Goal: Task Accomplishment & Management: Complete application form

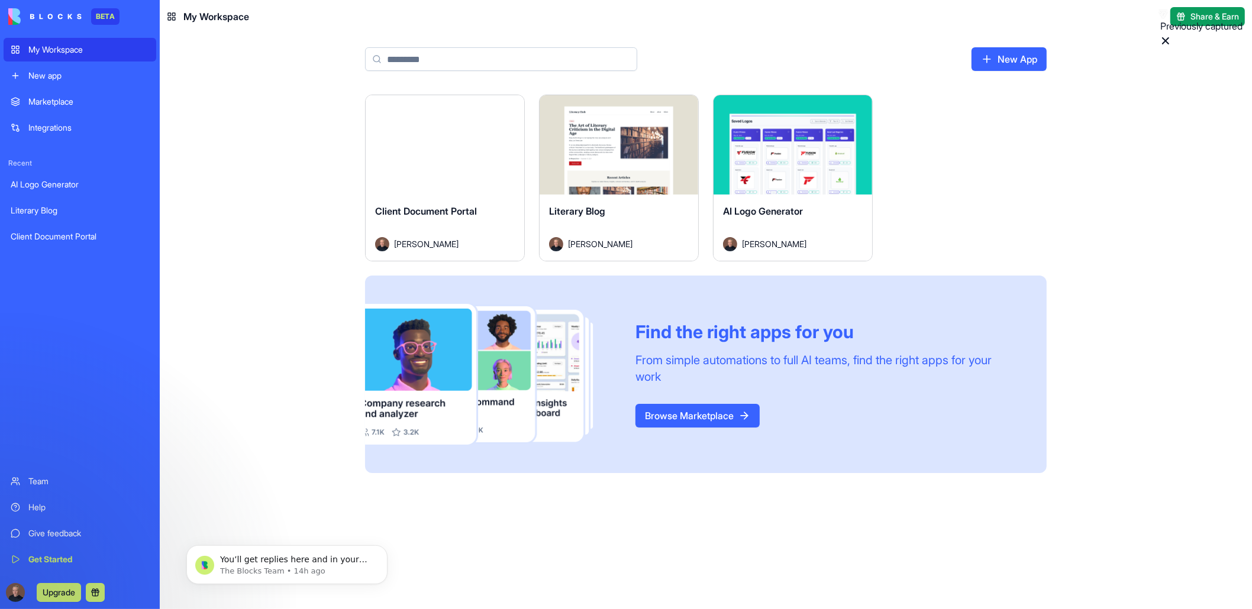
click at [41, 52] on div "My Workspace" at bounding box center [88, 50] width 121 height 12
click at [423, 160] on div "Launch" at bounding box center [445, 144] width 159 height 99
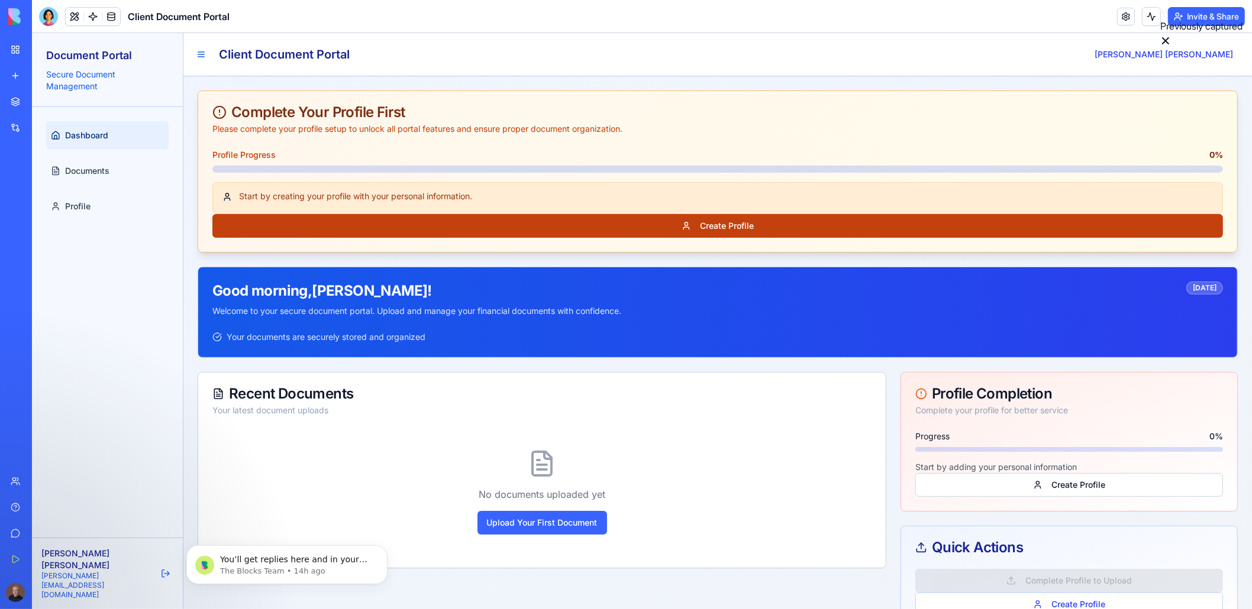
click at [704, 232] on button "Create Profile" at bounding box center [717, 226] width 1010 height 24
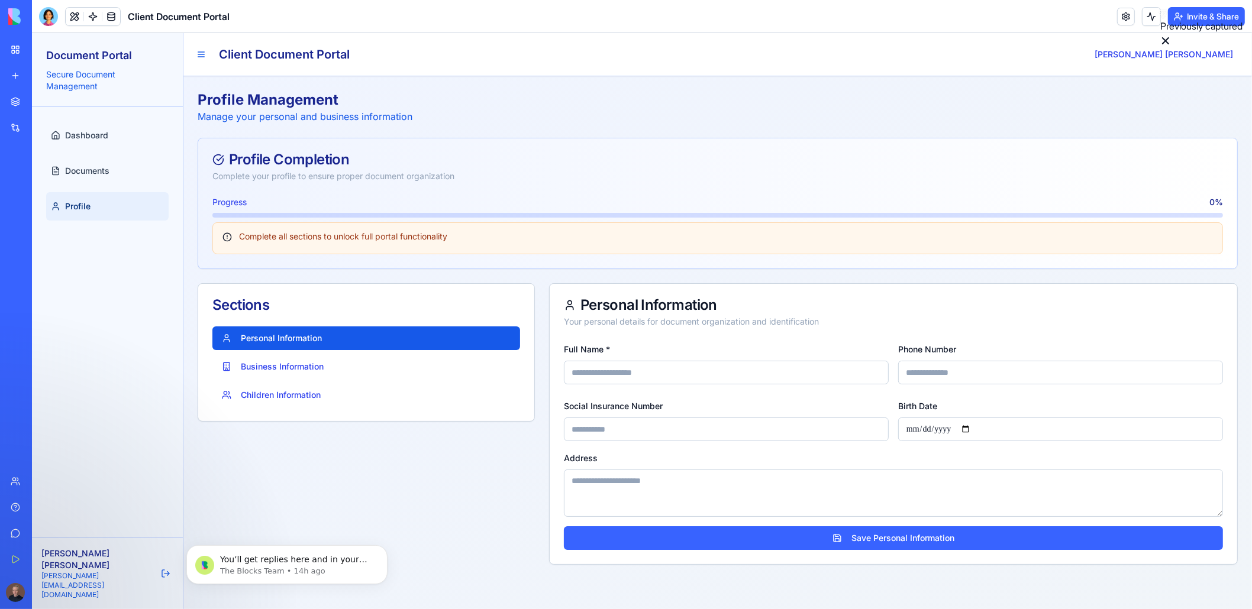
click at [645, 366] on input "Full Name *" at bounding box center [726, 373] width 325 height 24
click at [654, 330] on div "Personal Information Your personal details for document organization and identi…" at bounding box center [892, 313] width 687 height 58
click at [919, 428] on input "Birth Date" at bounding box center [1060, 430] width 325 height 24
drag, startPoint x: 696, startPoint y: 352, endPoint x: 690, endPoint y: 364, distance: 13.8
click at [697, 353] on div "Full Name *" at bounding box center [726, 363] width 325 height 43
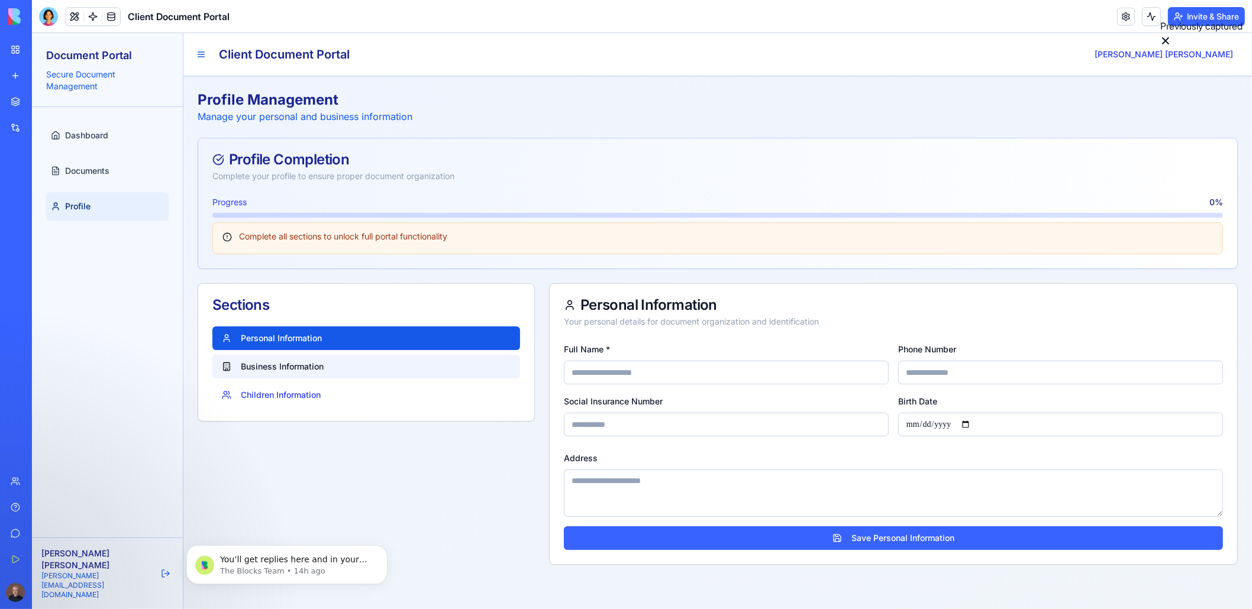
click at [254, 370] on button "Business Information" at bounding box center [366, 367] width 308 height 24
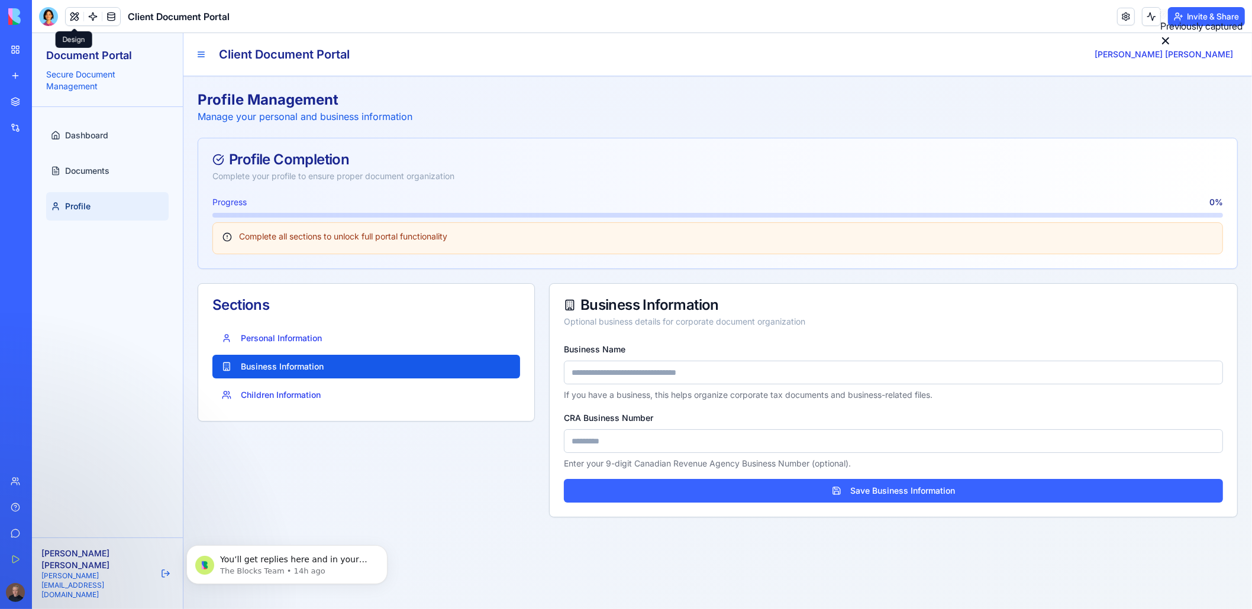
click at [77, 18] on button at bounding box center [75, 17] width 18 height 18
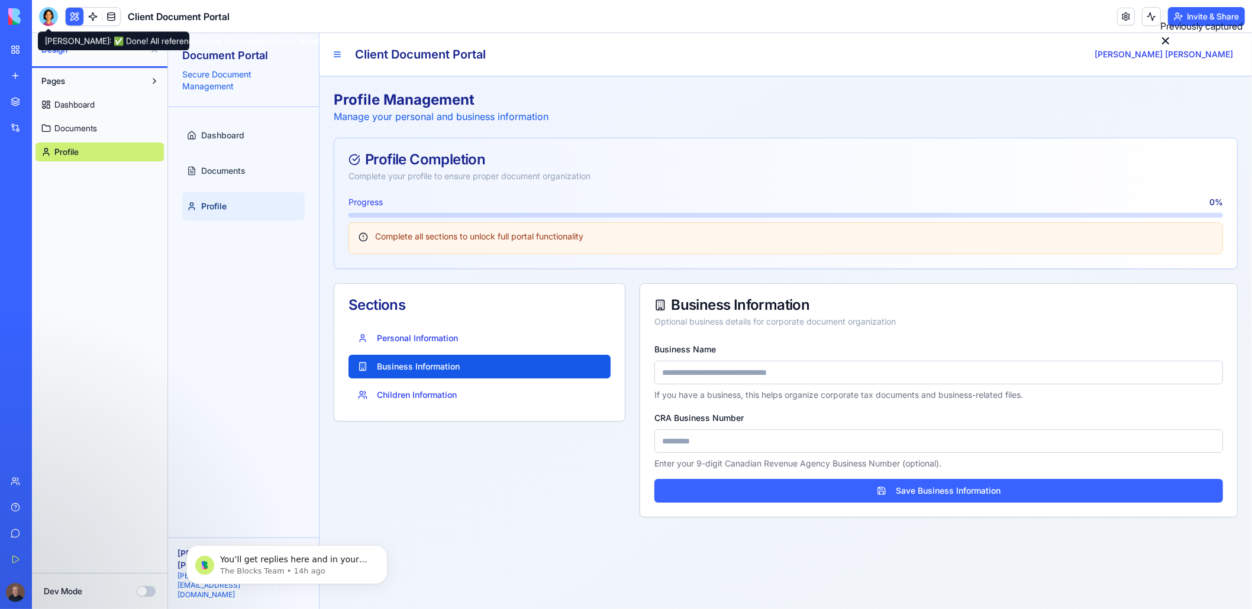
click at [47, 15] on div at bounding box center [48, 16] width 19 height 19
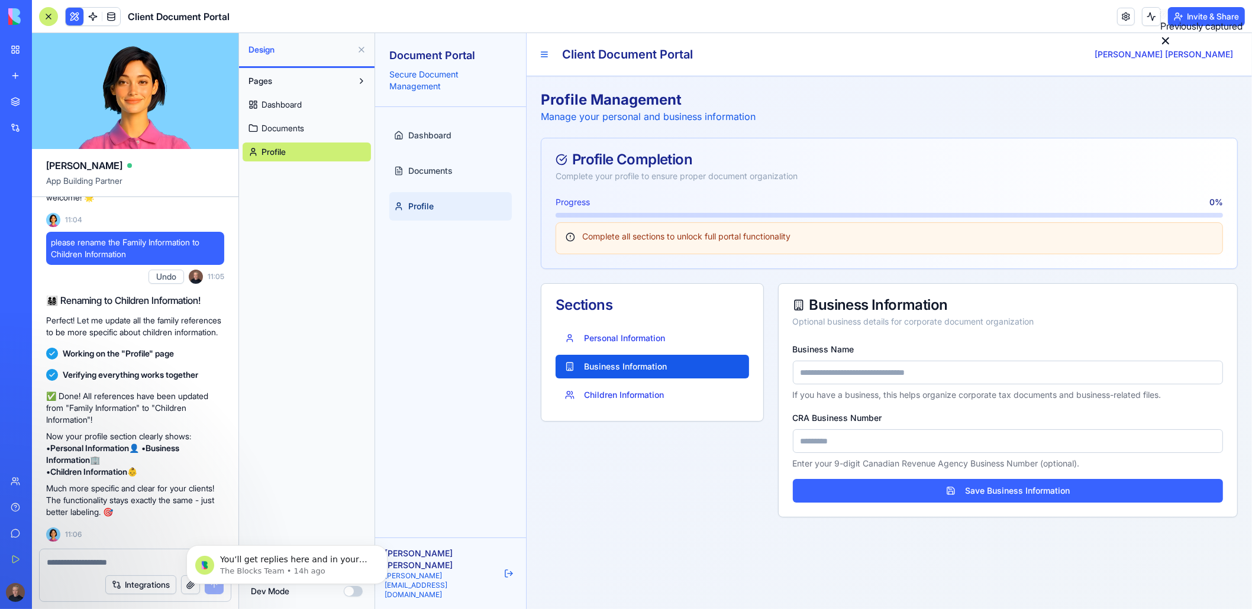
click at [108, 560] on textarea at bounding box center [135, 563] width 177 height 12
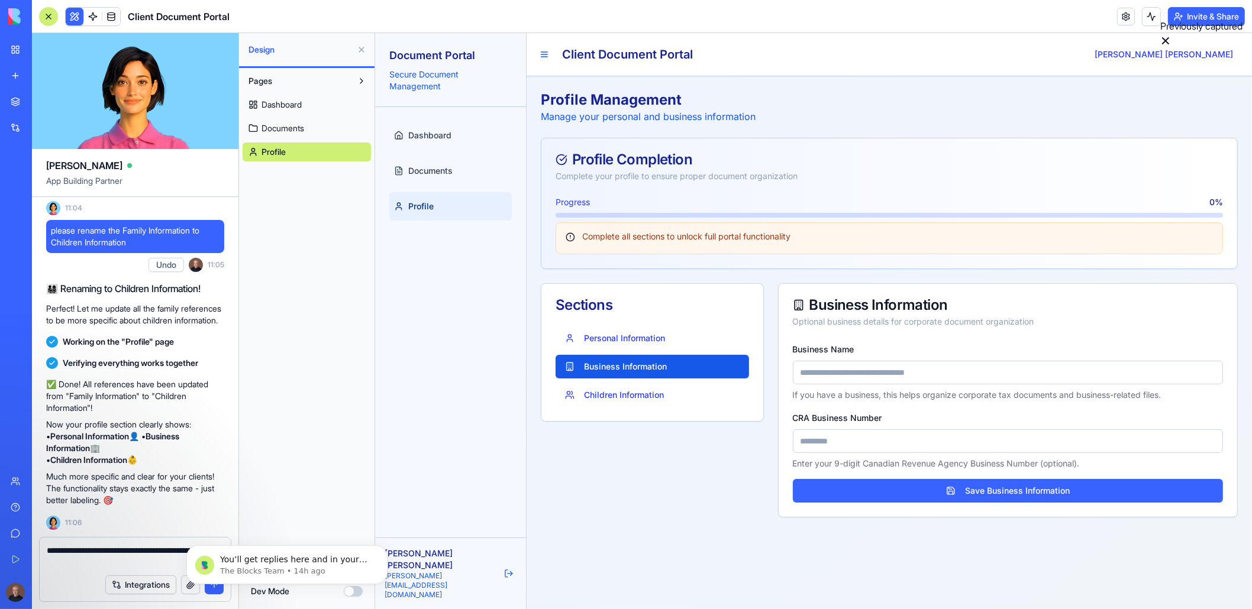
type textarea "**********"
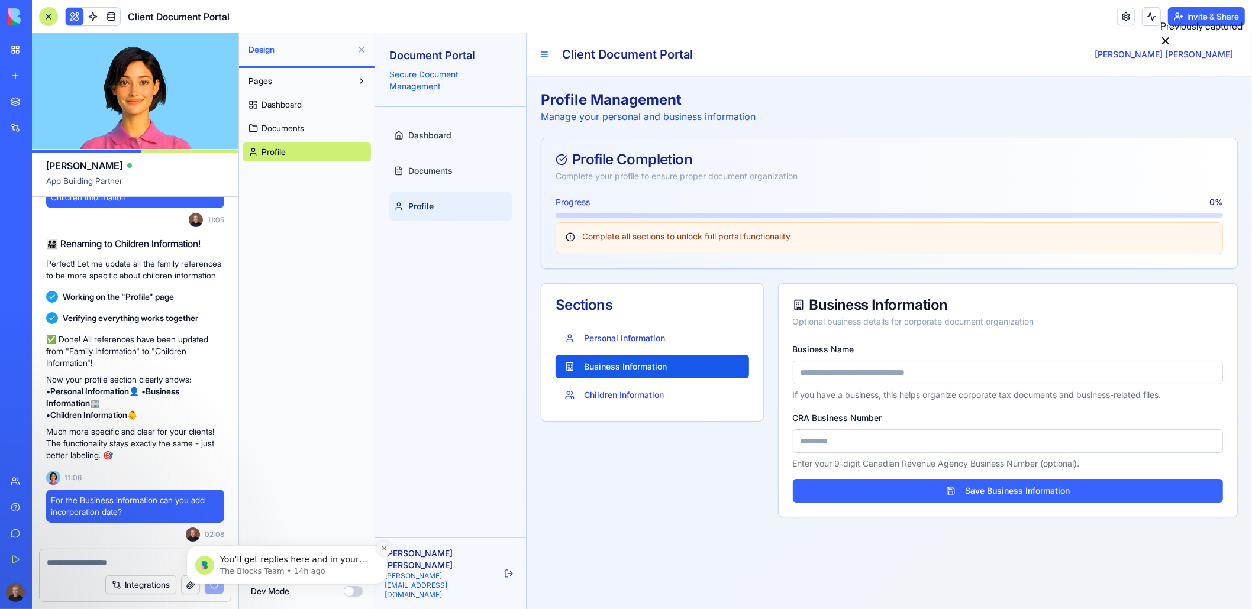
click at [384, 549] on icon "Dismiss notification" at bounding box center [383, 548] width 4 height 4
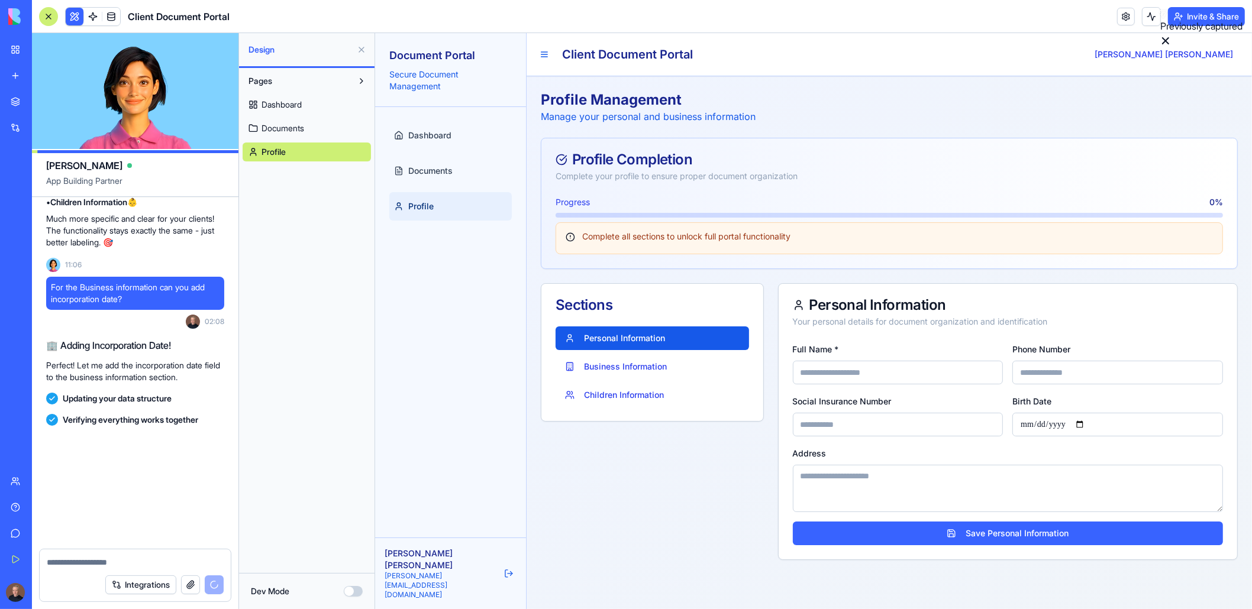
scroll to position [2646, 0]
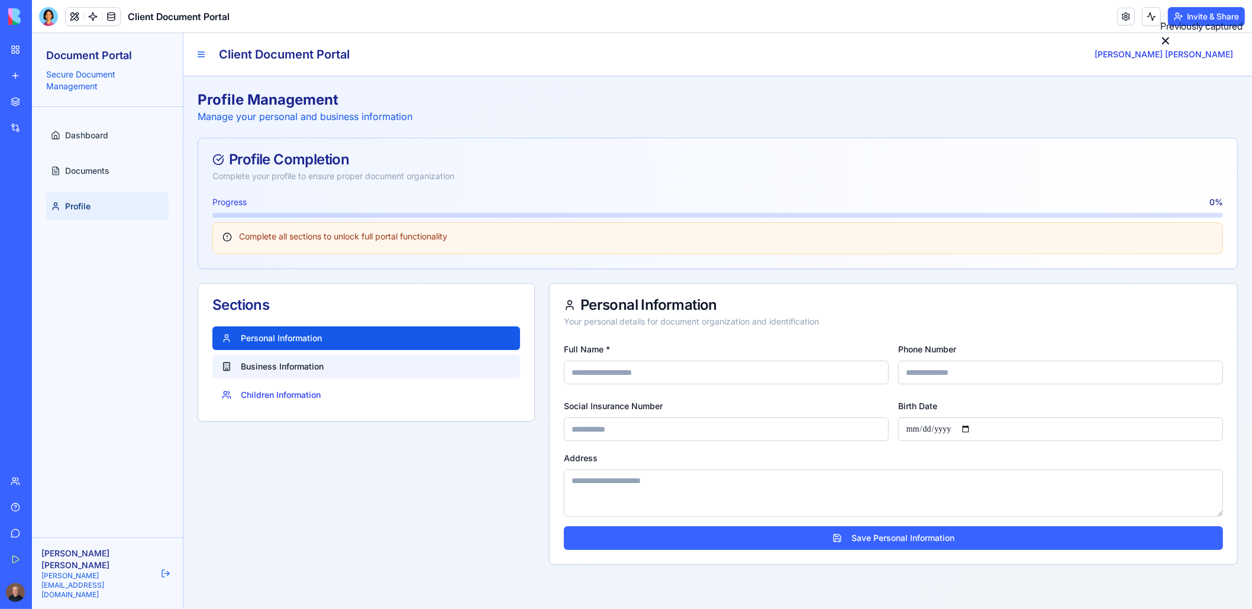
click at [254, 363] on button "Business Information" at bounding box center [366, 367] width 308 height 24
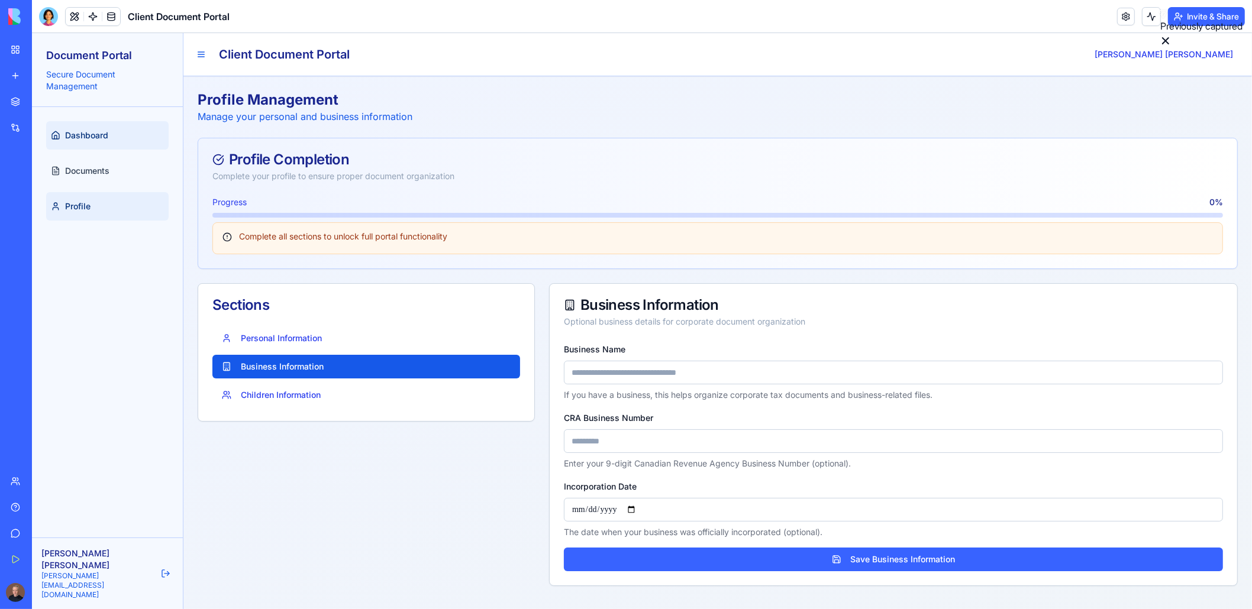
click at [82, 134] on span "Dashboard" at bounding box center [86, 136] width 43 height 12
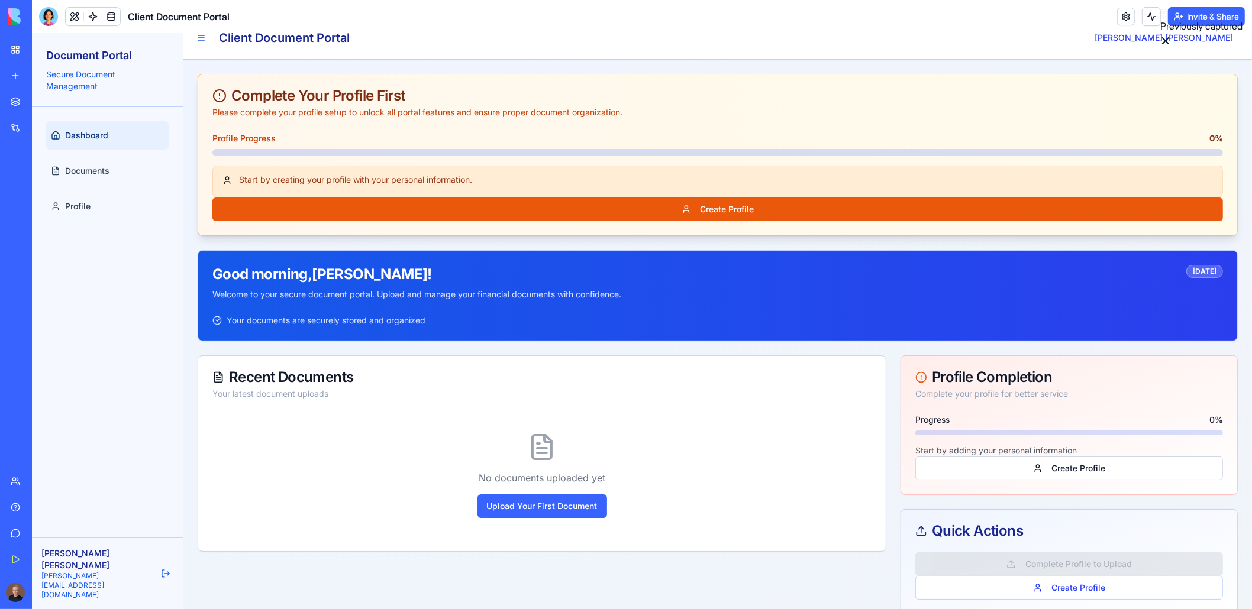
scroll to position [33, 0]
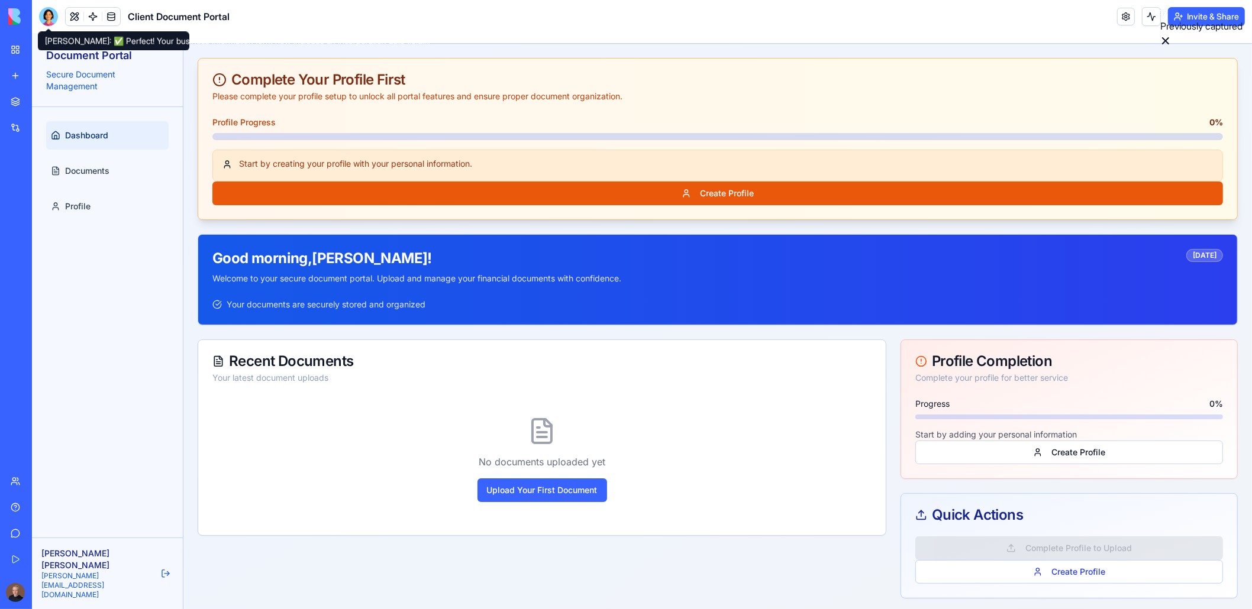
drag, startPoint x: 7, startPoint y: 2, endPoint x: 39, endPoint y: 15, distance: 35.0
click at [39, 15] on div at bounding box center [48, 16] width 19 height 19
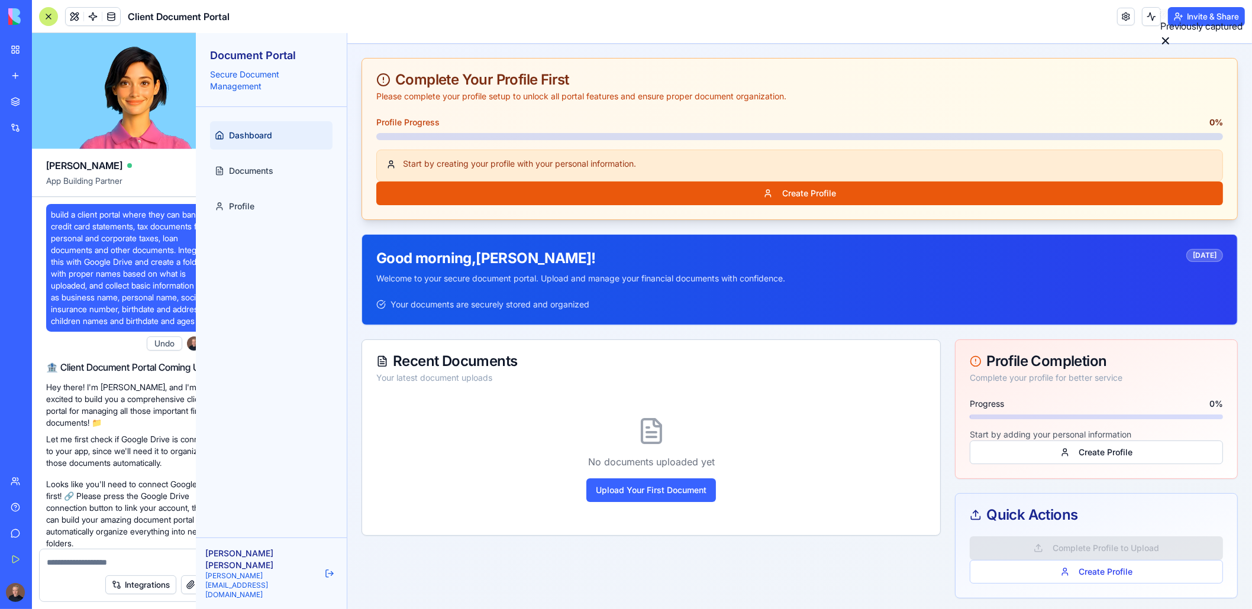
scroll to position [2646, 0]
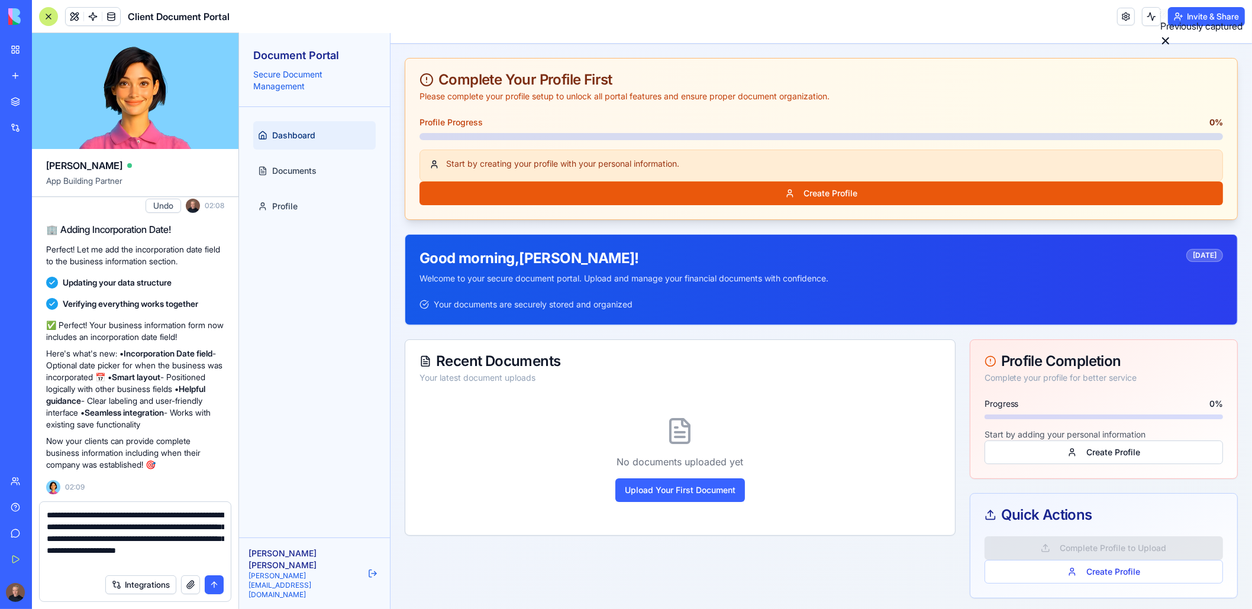
type textarea "**********"
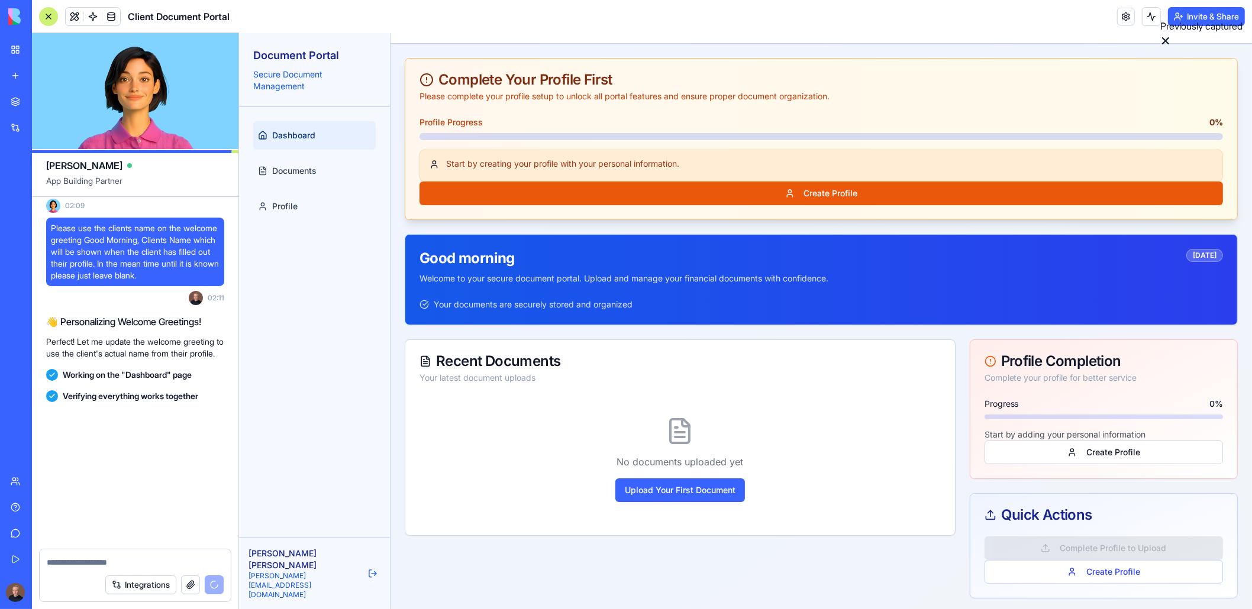
scroll to position [3044, 0]
